Goal: Task Accomplishment & Management: Manage account settings

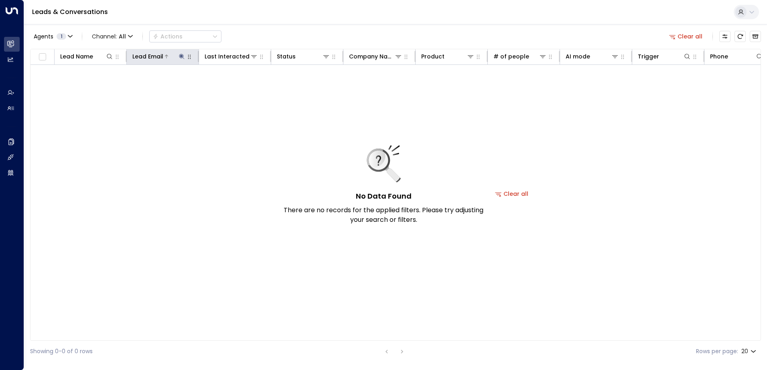
click at [182, 55] on icon at bounding box center [181, 56] width 5 height 5
click at [232, 85] on icon "button" at bounding box center [232, 86] width 6 height 6
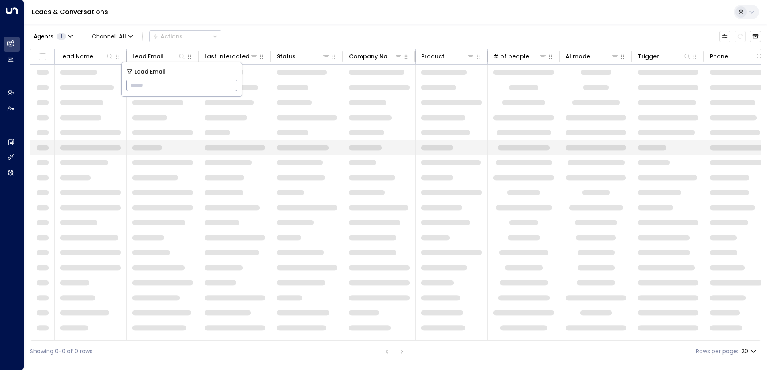
type input "**********"
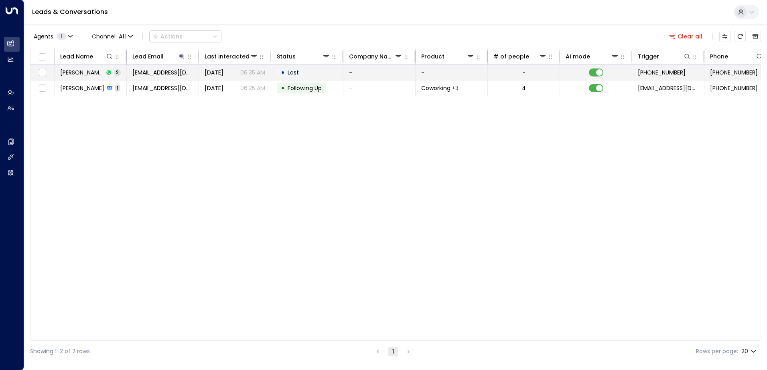
click at [307, 73] on td "• Lost" at bounding box center [307, 72] width 72 height 15
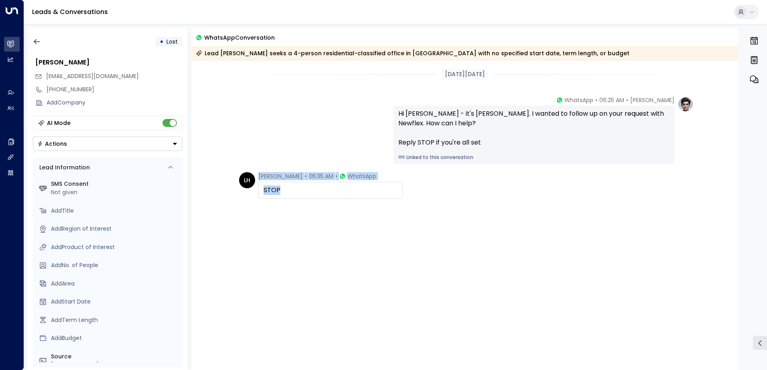
drag, startPoint x: 308, startPoint y: 190, endPoint x: 231, endPoint y: 184, distance: 77.6
click at [231, 184] on div "LH [PERSON_NAME] • 06:35 AM • WhatsApp STOP" at bounding box center [465, 225] width 546 height 107
drag, startPoint x: 231, startPoint y: 184, endPoint x: 279, endPoint y: 181, distance: 48.2
copy div "[PERSON_NAME] • 06:35 AM • WhatsApp STOP"
click at [38, 43] on icon "button" at bounding box center [37, 42] width 8 height 8
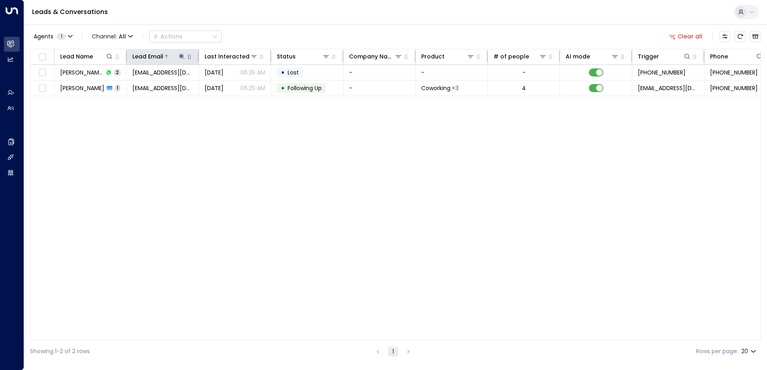
click at [180, 56] on icon at bounding box center [181, 56] width 6 height 6
click at [232, 86] on icon "button" at bounding box center [232, 86] width 6 height 6
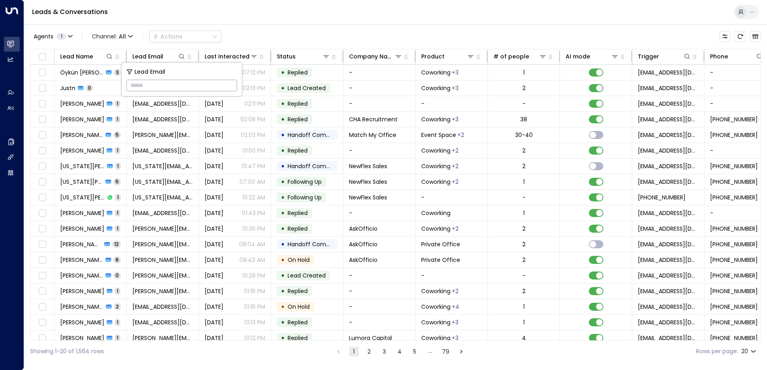
type input "**********"
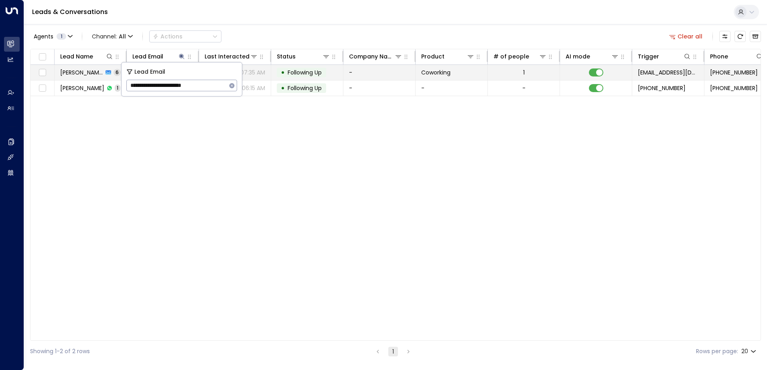
click at [314, 73] on span "Following Up" at bounding box center [304, 73] width 34 height 8
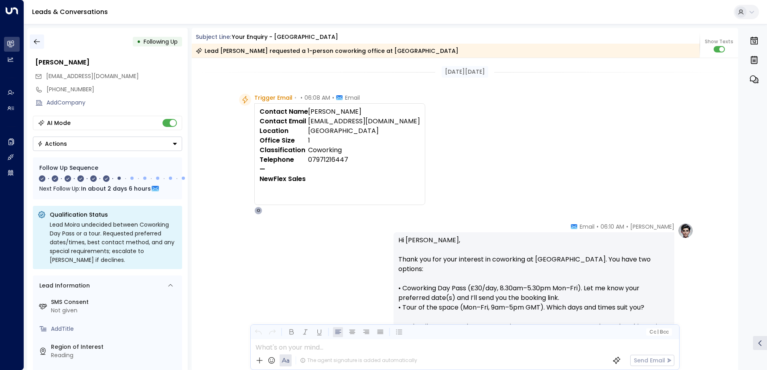
click at [37, 44] on icon "button" at bounding box center [37, 42] width 8 height 8
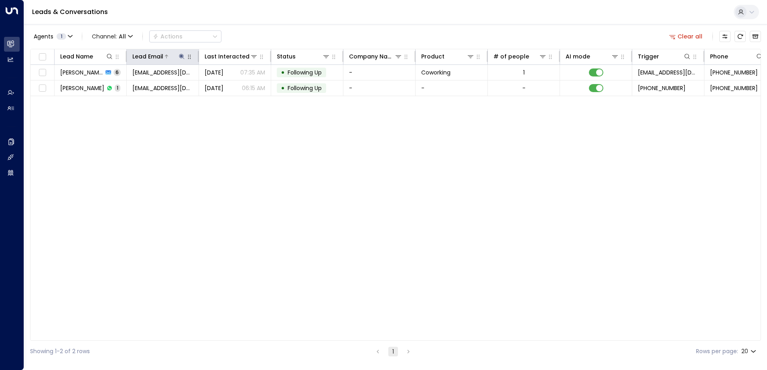
click at [179, 54] on icon at bounding box center [181, 56] width 6 height 6
click at [231, 86] on icon "button" at bounding box center [232, 86] width 6 height 6
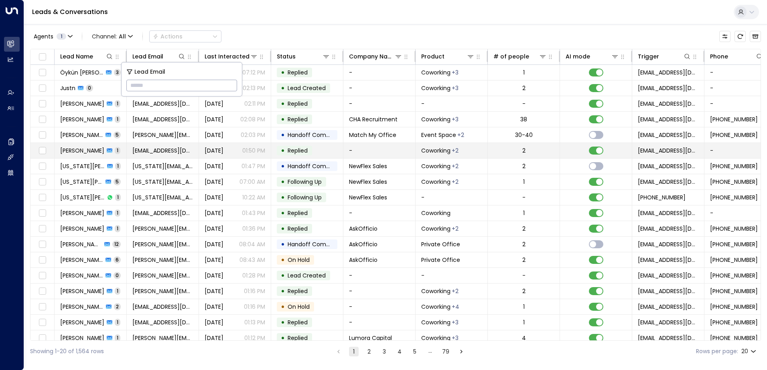
type input "**********"
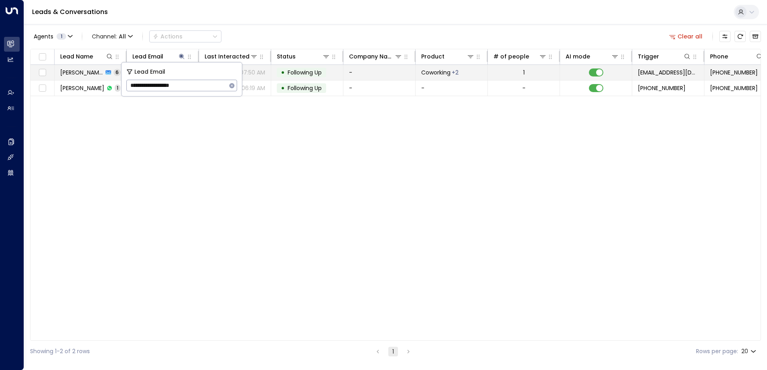
click at [302, 73] on span "Following Up" at bounding box center [304, 73] width 34 height 8
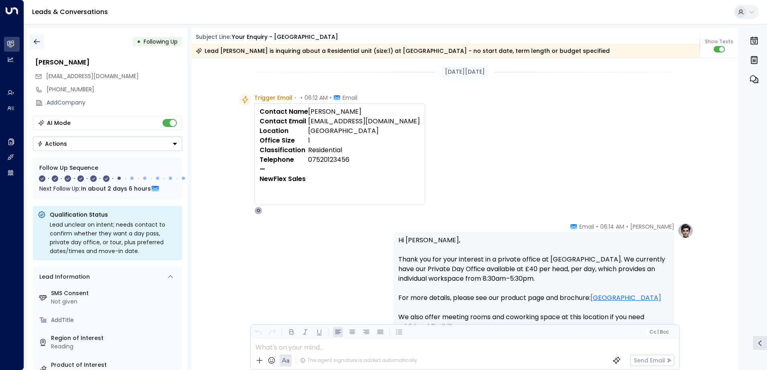
click at [35, 45] on icon "button" at bounding box center [37, 42] width 8 height 8
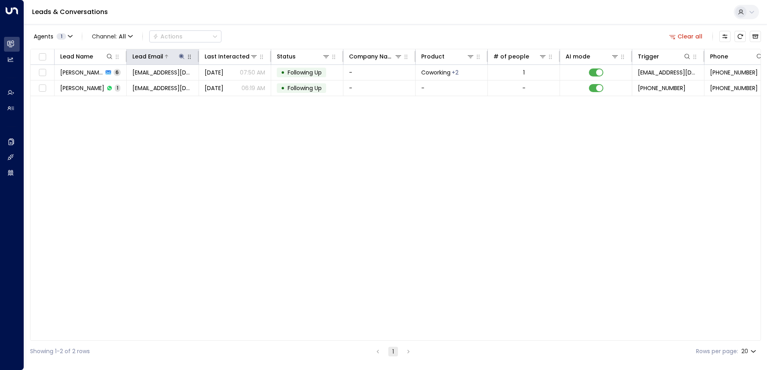
click at [180, 55] on icon at bounding box center [181, 56] width 6 height 6
click at [232, 86] on icon "button" at bounding box center [232, 86] width 6 height 6
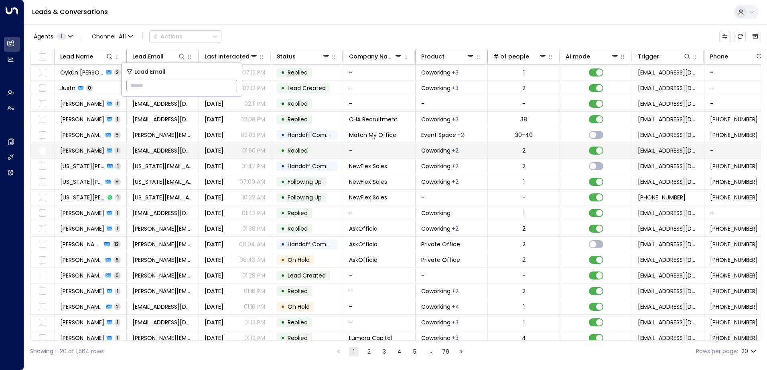
type input "**********"
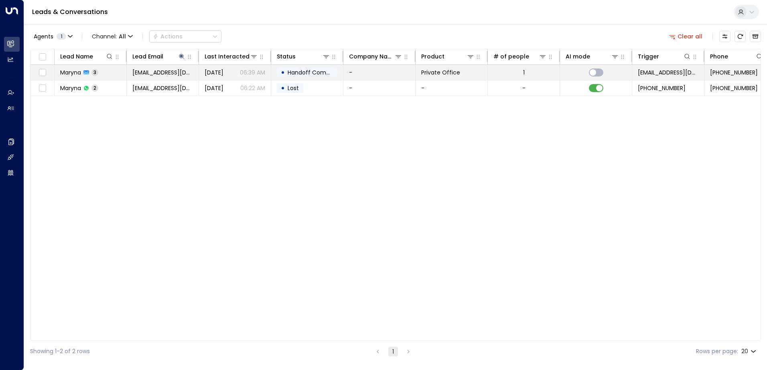
click at [318, 73] on span "Handoff Completed" at bounding box center [315, 73] width 57 height 8
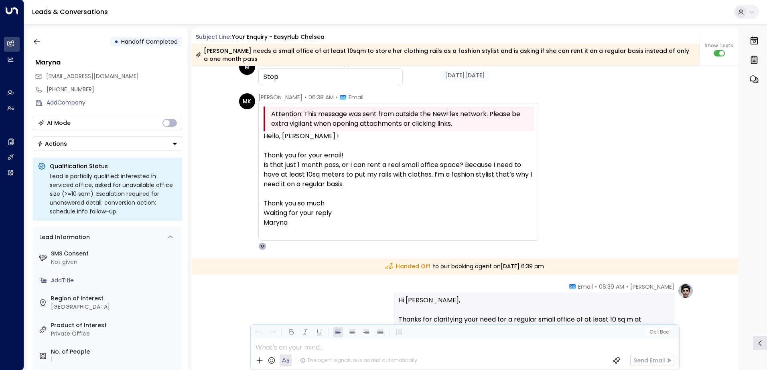
scroll to position [503, 0]
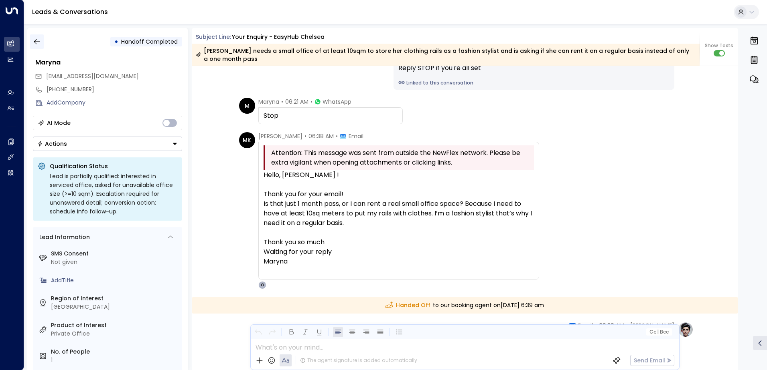
click at [35, 42] on icon "button" at bounding box center [37, 42] width 8 height 8
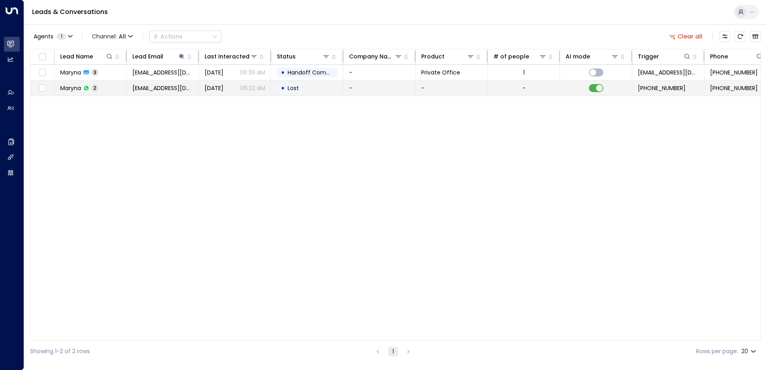
click at [295, 86] on span "Lost" at bounding box center [292, 88] width 11 height 8
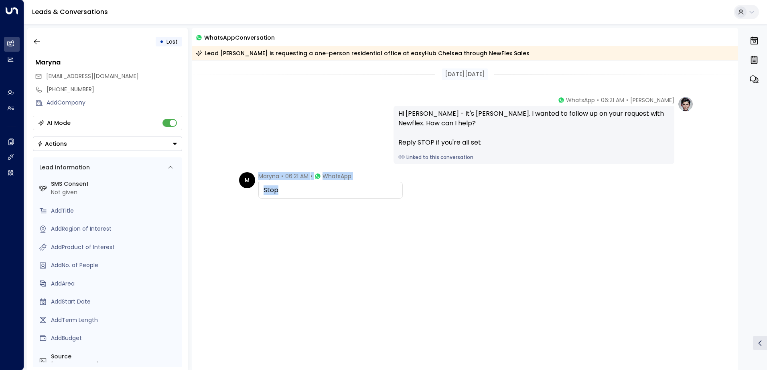
drag, startPoint x: 287, startPoint y: 191, endPoint x: 256, endPoint y: 178, distance: 33.8
click at [256, 178] on div "M [PERSON_NAME] • 06:21 AM • WhatsApp Stop" at bounding box center [321, 185] width 164 height 26
drag, startPoint x: 256, startPoint y: 178, endPoint x: 272, endPoint y: 180, distance: 16.5
copy div "[PERSON_NAME] • 06:21 AM • WhatsApp Stop"
click at [36, 42] on icon "button" at bounding box center [37, 41] width 6 height 5
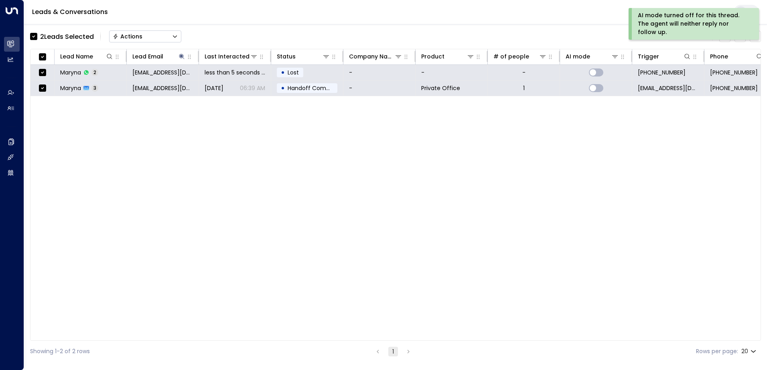
click at [140, 34] on div "Actions" at bounding box center [128, 36] width 30 height 7
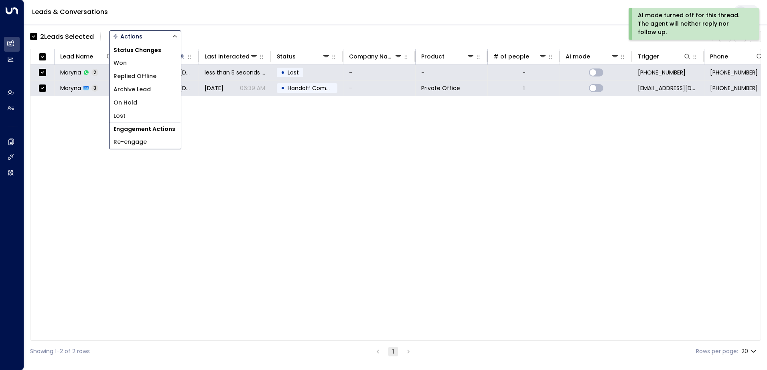
click at [139, 88] on span "Archive Lead" at bounding box center [131, 89] width 37 height 8
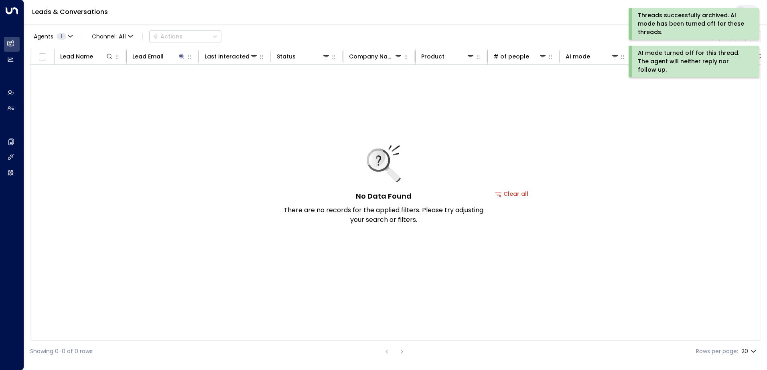
click at [661, 55] on div "AI mode turned off for this thread. The agent will neither reply nor follow up." at bounding box center [692, 61] width 110 height 25
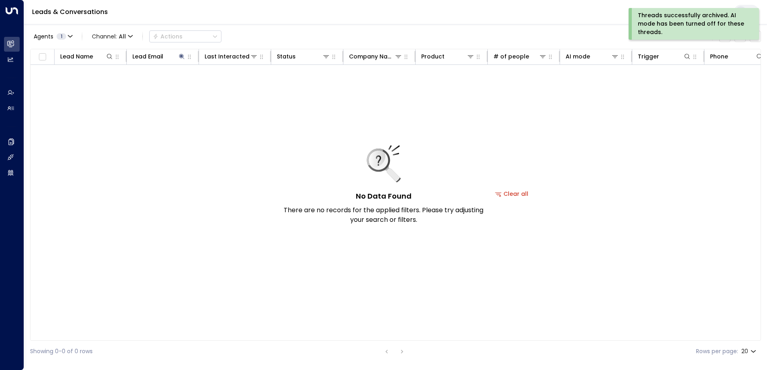
click at [663, 26] on div "Threads successfully archived. AI mode has been turned off for these threads." at bounding box center [692, 23] width 110 height 25
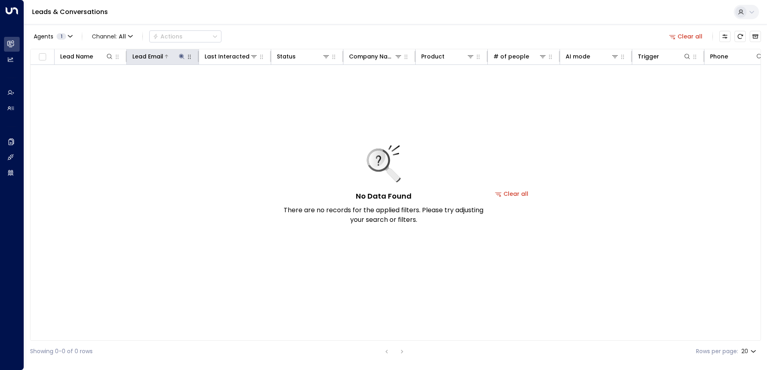
click at [180, 53] on icon at bounding box center [181, 56] width 6 height 6
click at [232, 87] on icon "button" at bounding box center [231, 85] width 5 height 5
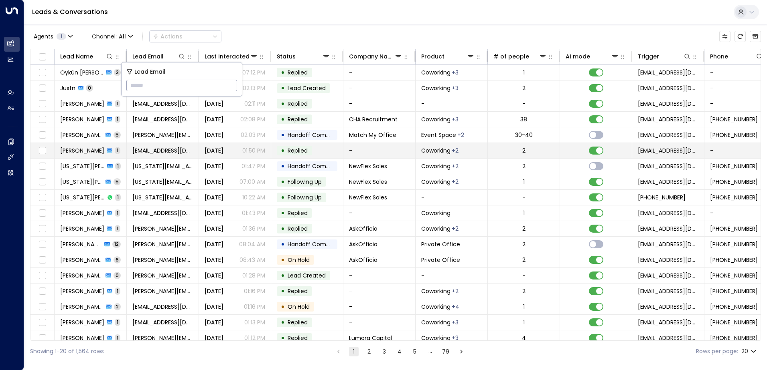
type input "**********"
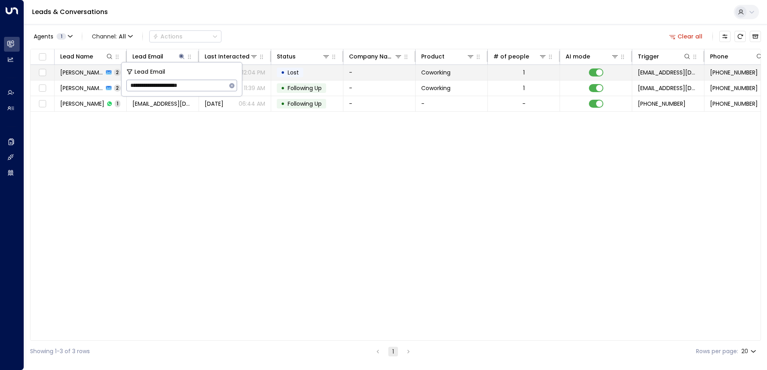
click at [301, 73] on span "Lost" at bounding box center [293, 73] width 17 height 8
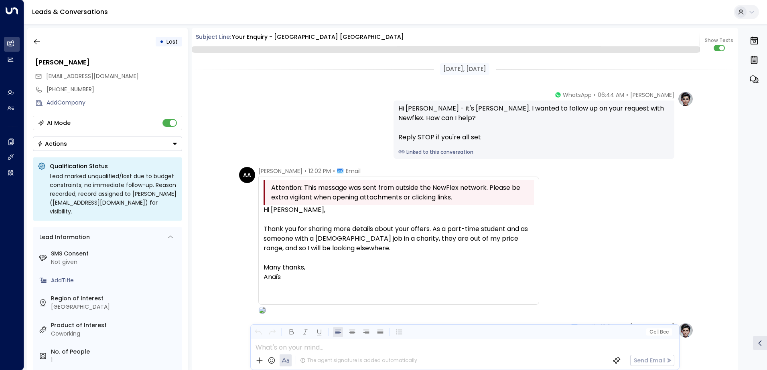
scroll to position [135, 0]
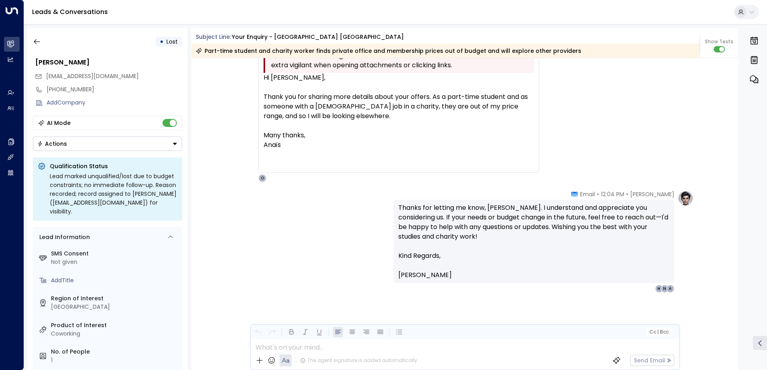
drag, startPoint x: 260, startPoint y: 78, endPoint x: 537, endPoint y: 148, distance: 285.3
click at [537, 148] on div "Attention: This message was sent from outside the NewFlex network. Please be ex…" at bounding box center [398, 108] width 281 height 128
copy div "Hi [PERSON_NAME], Thank you for sharing more details about your offers. As a pa…"
click at [40, 43] on icon "button" at bounding box center [37, 42] width 8 height 8
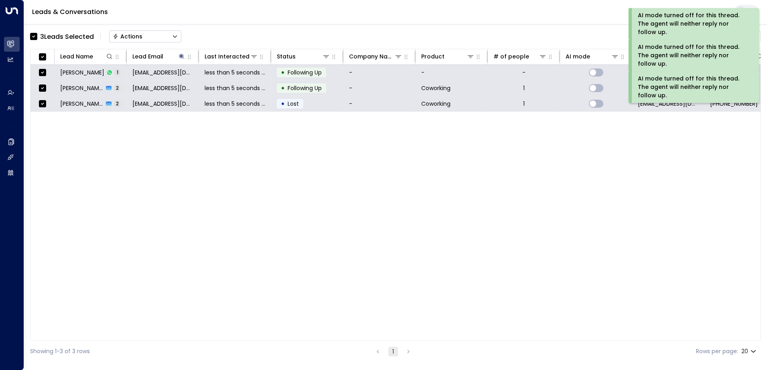
click at [137, 32] on button "Actions" at bounding box center [145, 36] width 72 height 12
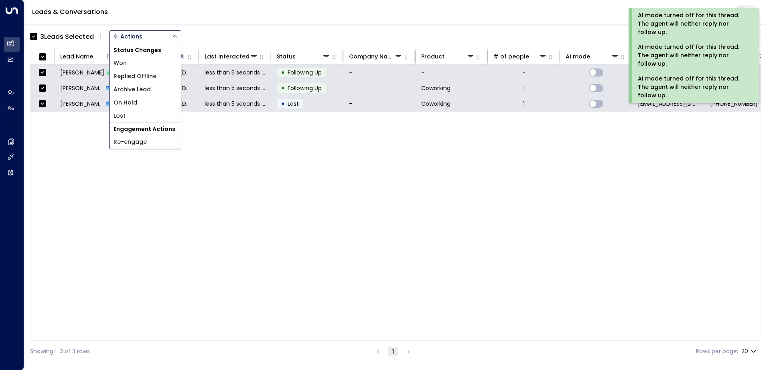
click at [137, 91] on span "Archive Lead" at bounding box center [131, 89] width 37 height 8
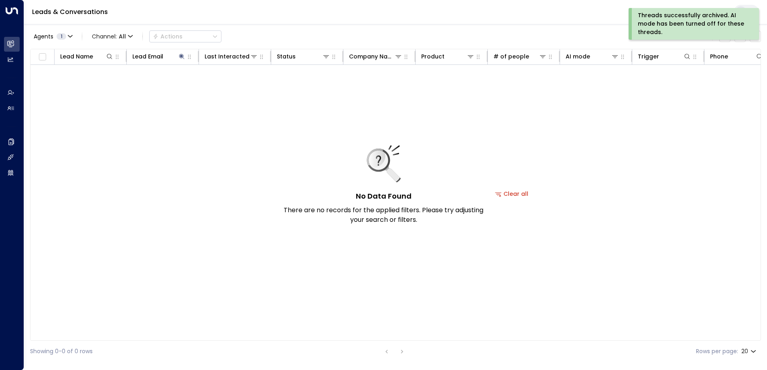
click at [653, 51] on div "AI mode turned off for this thread. The agent will neither reply nor follow up." at bounding box center [692, 61] width 110 height 25
click at [655, 34] on div "Threads successfully archived. AI mode has been turned off for these threads." at bounding box center [692, 23] width 110 height 25
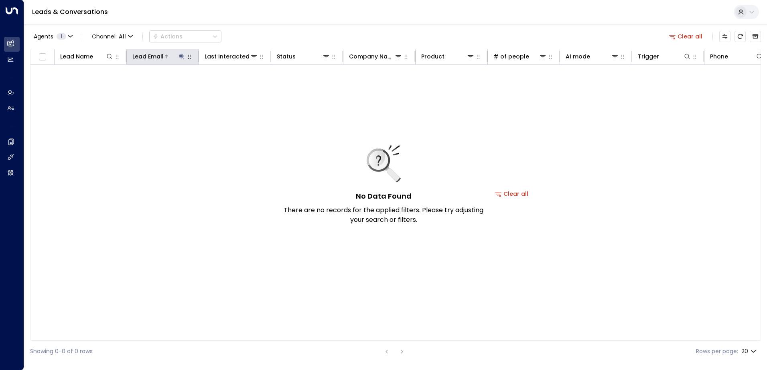
click at [179, 55] on icon at bounding box center [181, 56] width 5 height 5
click at [233, 83] on icon "button" at bounding box center [232, 86] width 6 height 6
drag, startPoint x: 216, startPoint y: 93, endPoint x: 212, endPoint y: 85, distance: 9.0
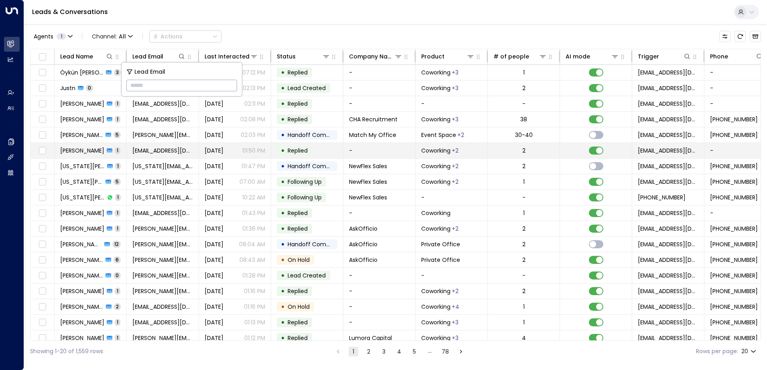
type input "**********"
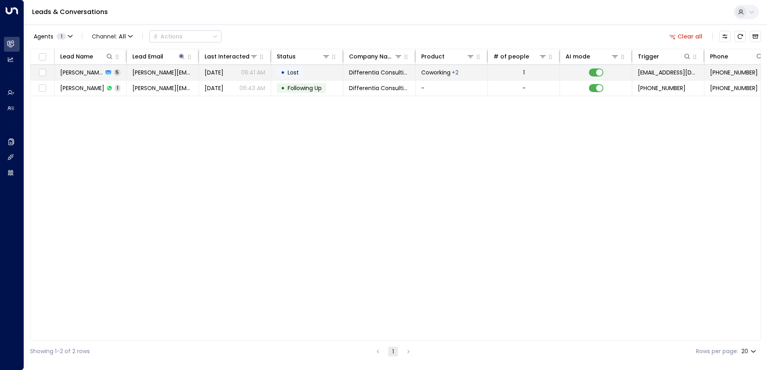
click at [306, 70] on td "• Lost" at bounding box center [307, 72] width 72 height 15
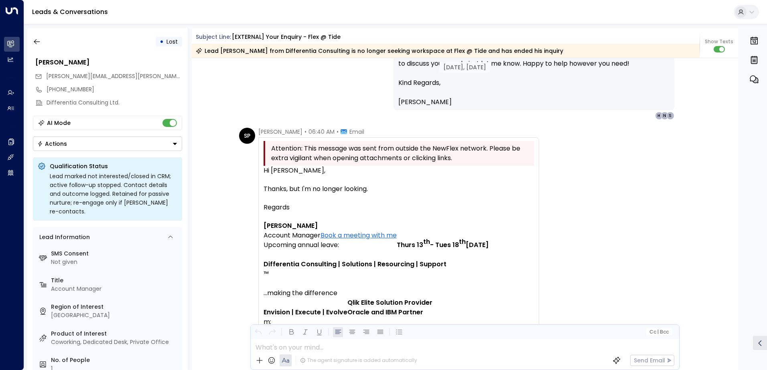
scroll to position [834, 0]
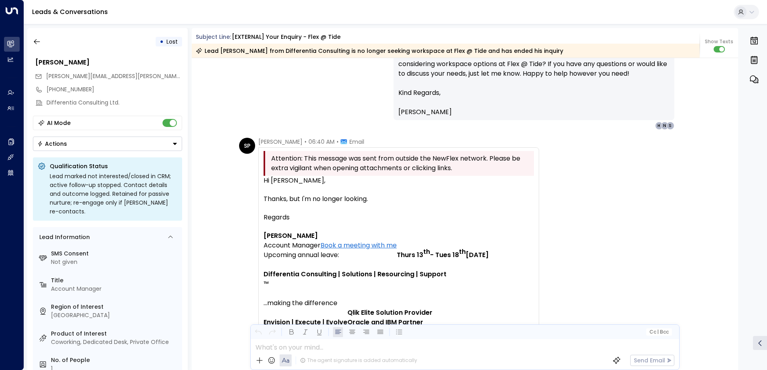
drag, startPoint x: 294, startPoint y: 218, endPoint x: 255, endPoint y: 183, distance: 51.9
click at [255, 183] on div "SP [PERSON_NAME] • 06:40 AM • Email Attention: This message was sent from outsi…" at bounding box center [389, 345] width 300 height 415
click at [456, 195] on div "Thanks, but I'm no longer looking." at bounding box center [398, 199] width 270 height 10
drag, startPoint x: 261, startPoint y: 179, endPoint x: 407, endPoint y: 242, distance: 158.8
click at [407, 242] on div "Attention: This message was sent from outside the NewFlex network. Please be ex…" at bounding box center [398, 346] width 281 height 396
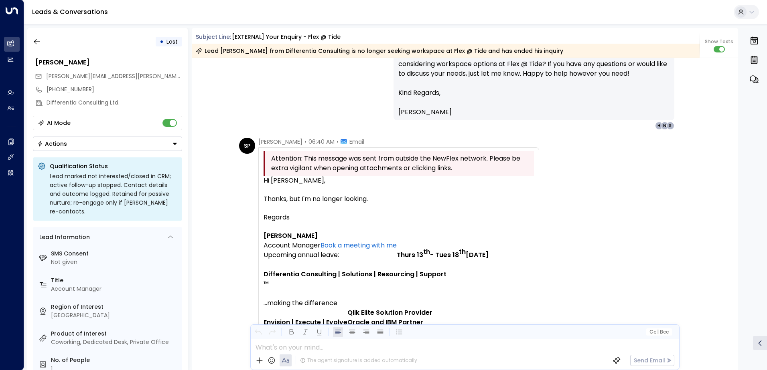
copy div "Hi [PERSON_NAME], Thanks, but I'm no longer looking. Regards [PERSON_NAME] Acco…"
click at [36, 44] on icon "button" at bounding box center [37, 41] width 6 height 5
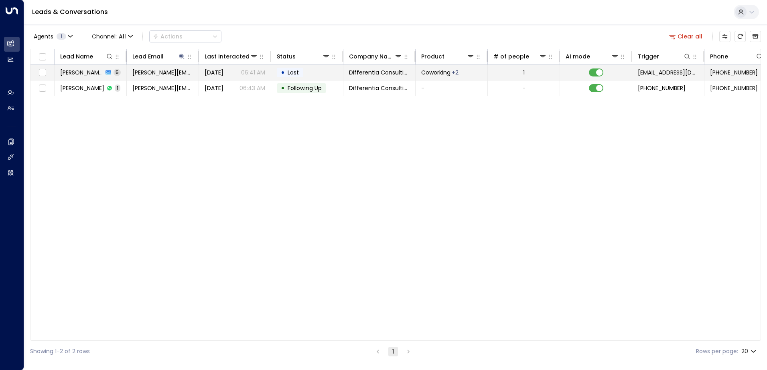
click at [608, 71] on td at bounding box center [596, 72] width 72 height 15
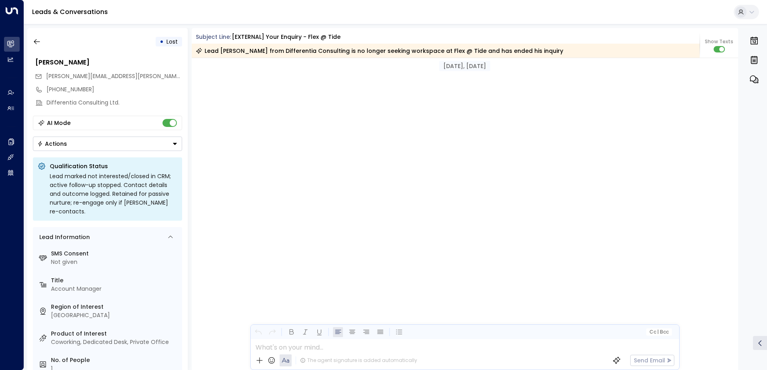
scroll to position [1154, 0]
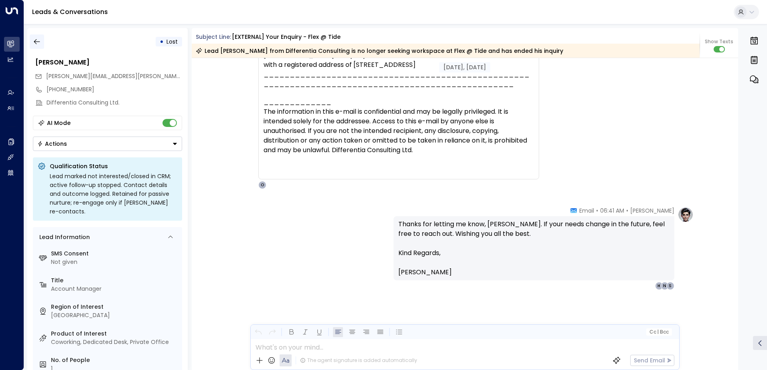
click at [35, 43] on icon "button" at bounding box center [37, 42] width 8 height 8
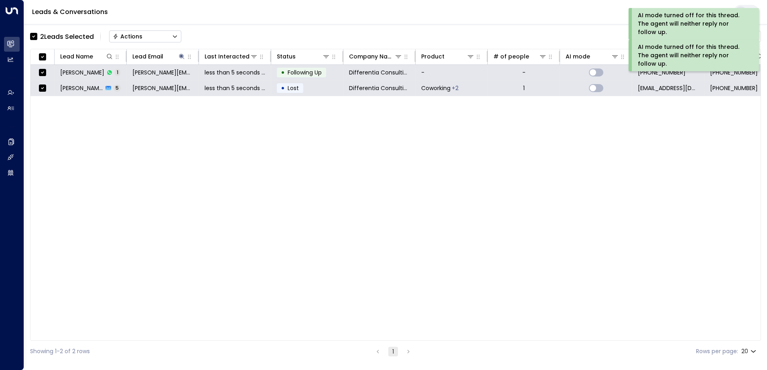
click at [138, 36] on div "Actions" at bounding box center [128, 36] width 30 height 7
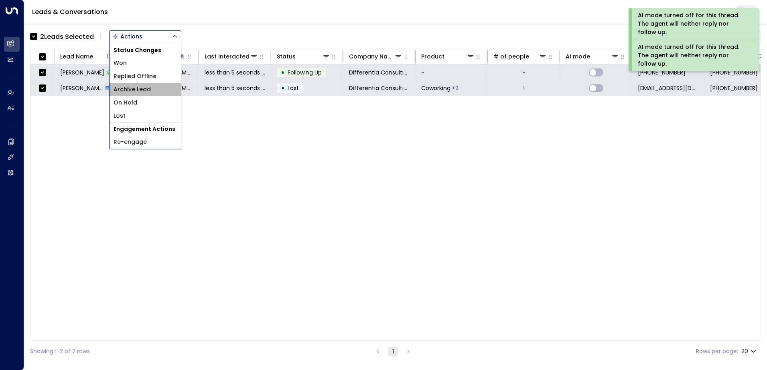
click at [138, 87] on span "Archive Lead" at bounding box center [131, 89] width 37 height 8
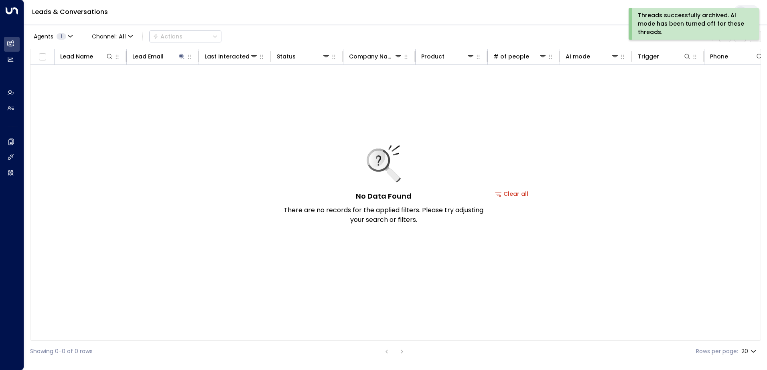
click at [700, 18] on div "Threads successfully archived. AI mode has been turned off for these threads." at bounding box center [692, 23] width 110 height 25
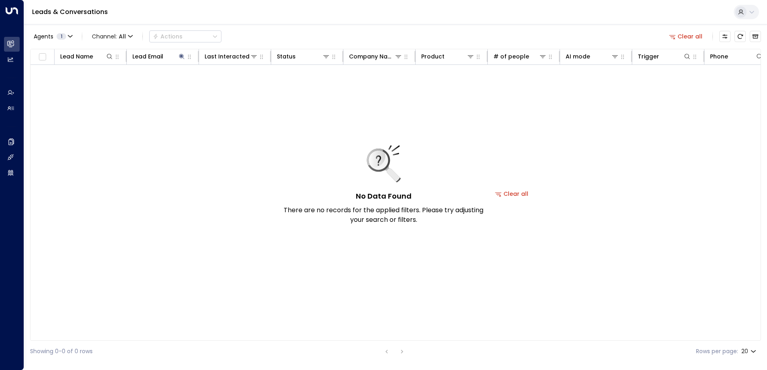
click at [688, 37] on button "Clear all" at bounding box center [685, 36] width 40 height 11
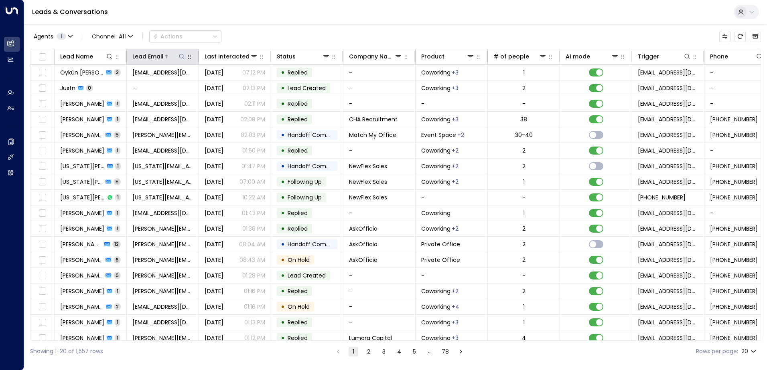
click at [182, 53] on icon at bounding box center [181, 56] width 6 height 6
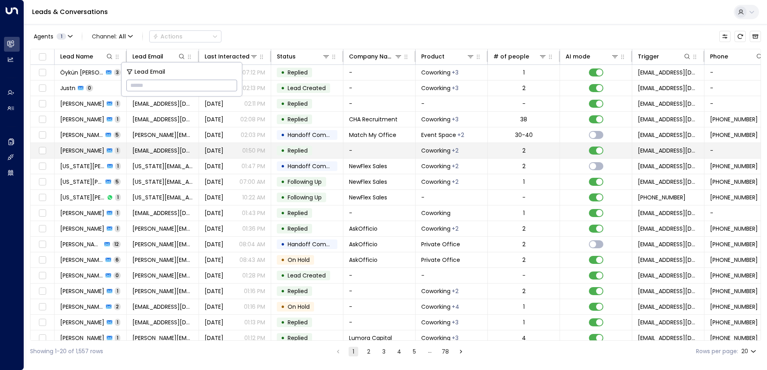
type input "**********"
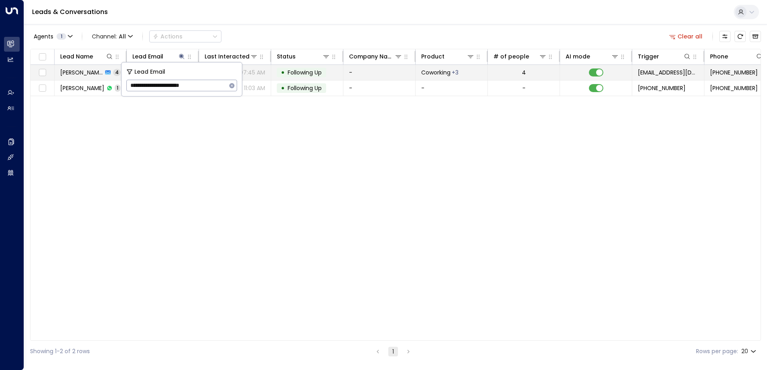
click at [307, 72] on span "Following Up" at bounding box center [304, 73] width 34 height 8
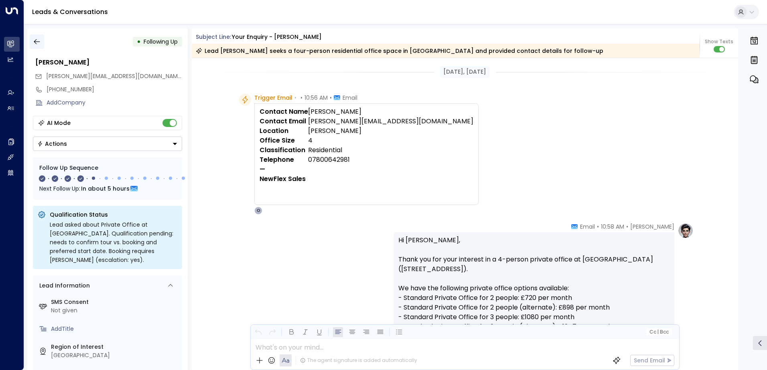
click at [31, 44] on button "button" at bounding box center [37, 41] width 14 height 14
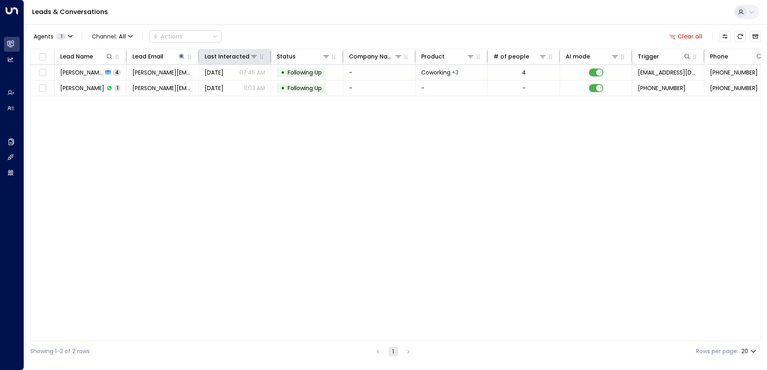
drag, startPoint x: 686, startPoint y: 34, endPoint x: 220, endPoint y: 63, distance: 467.1
click at [685, 35] on button "Clear all" at bounding box center [685, 36] width 40 height 11
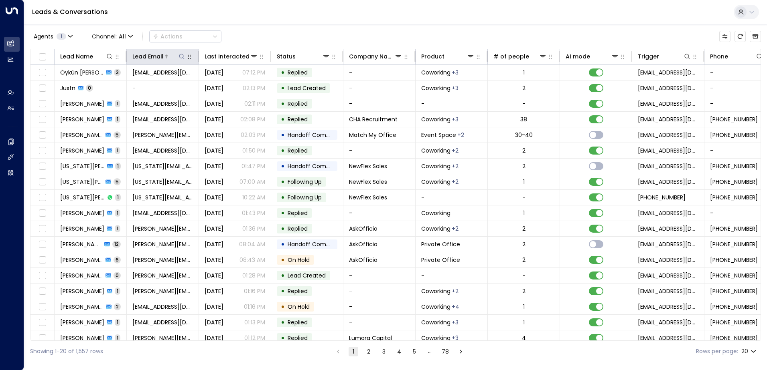
click at [180, 55] on icon at bounding box center [181, 56] width 6 height 6
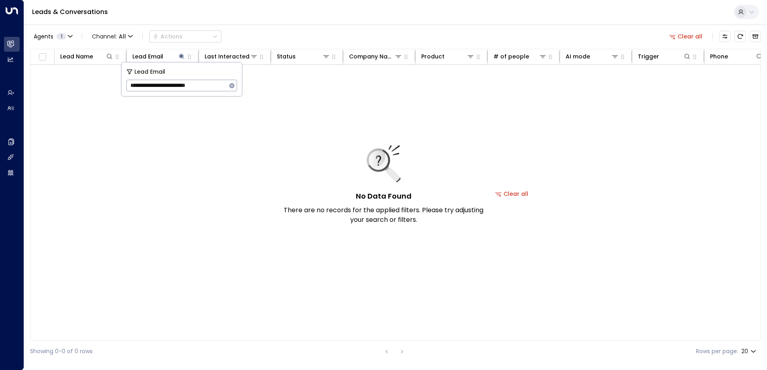
type input "**********"
click at [235, 84] on icon "button" at bounding box center [232, 86] width 6 height 6
type input "**********"
click at [230, 85] on icon "button" at bounding box center [231, 85] width 5 height 5
type input "**********"
